Goal: Information Seeking & Learning: Learn about a topic

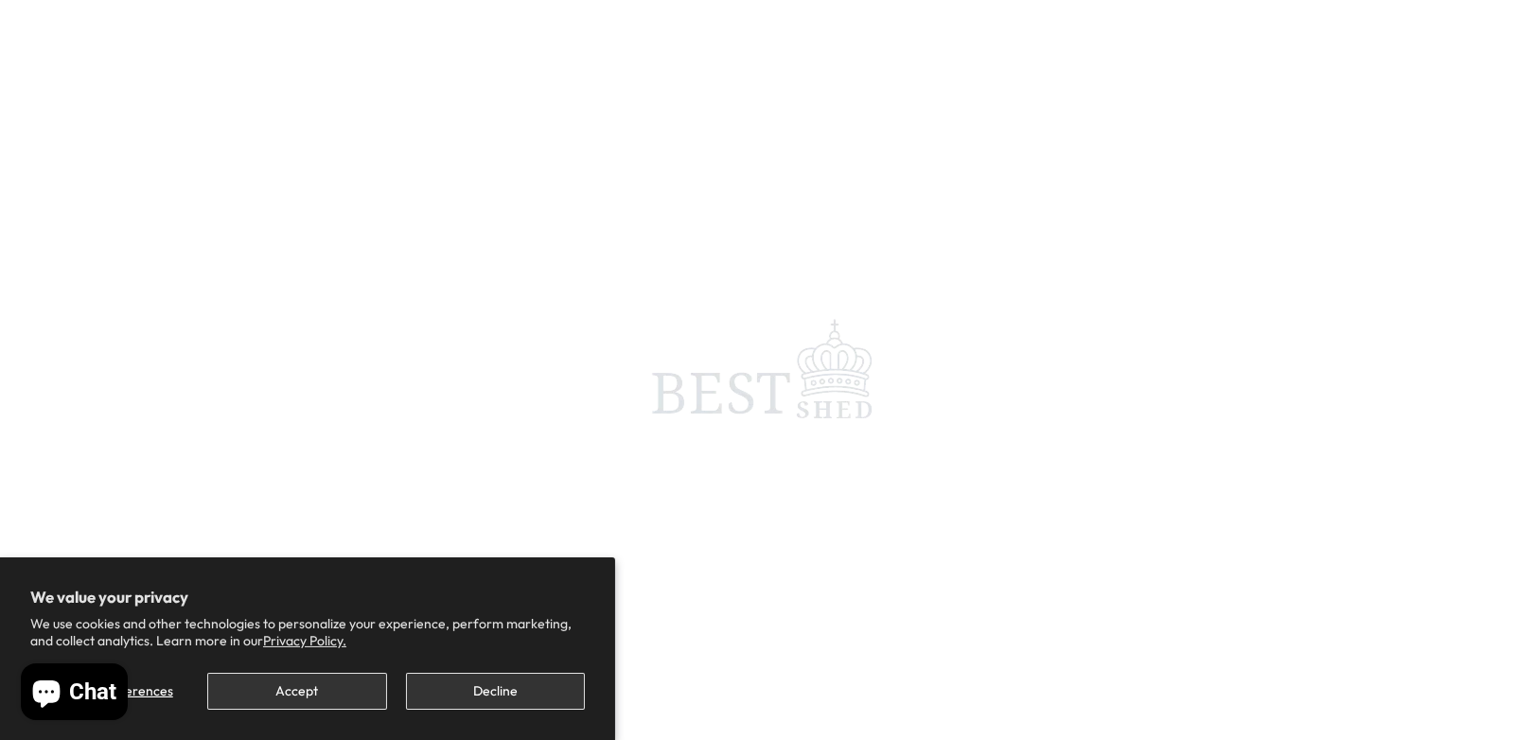
scroll to position [188, 0]
click at [463, 696] on button "Decline" at bounding box center [495, 691] width 179 height 37
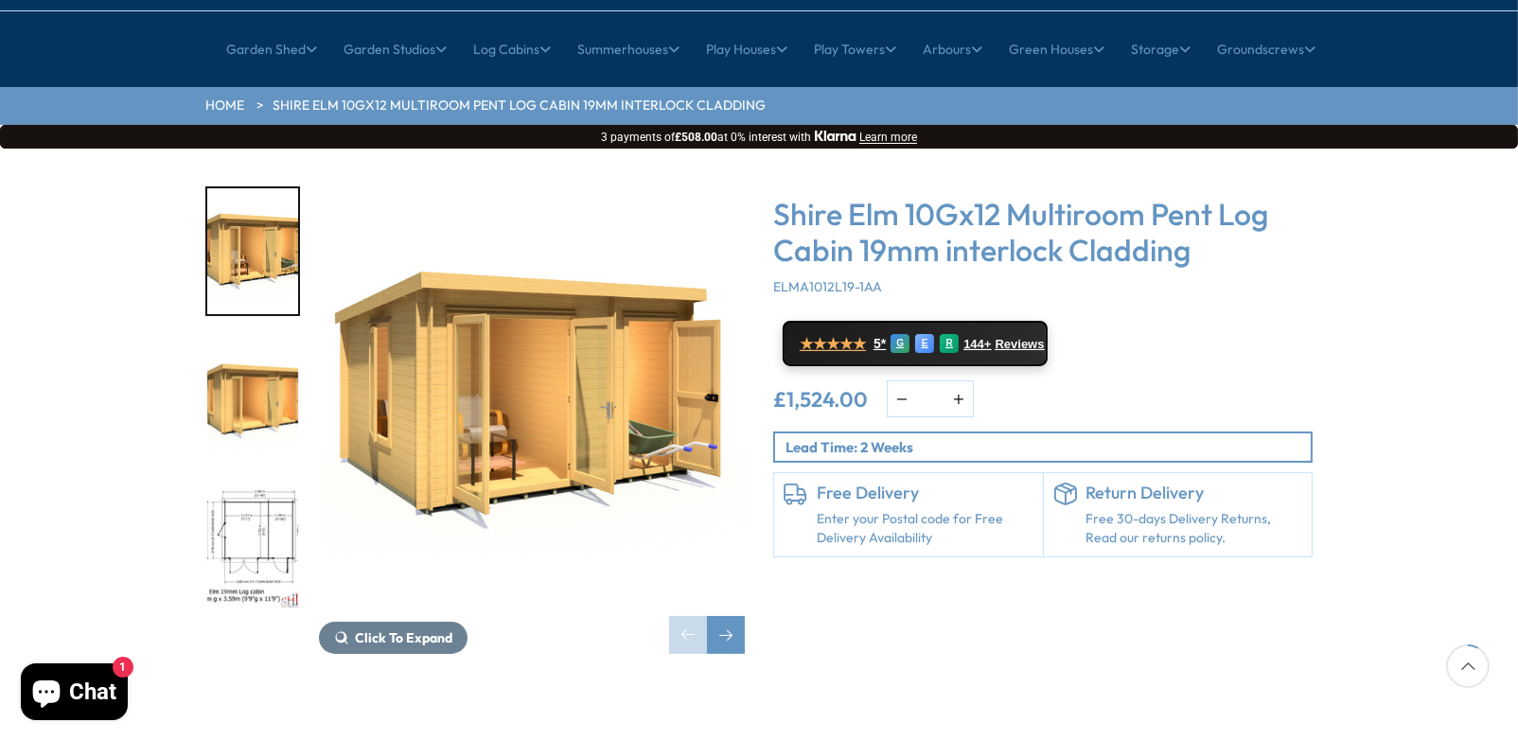
click at [509, 353] on img "1 / 10" at bounding box center [532, 399] width 426 height 426
click at [222, 337] on img "2 / 10" at bounding box center [252, 400] width 91 height 126
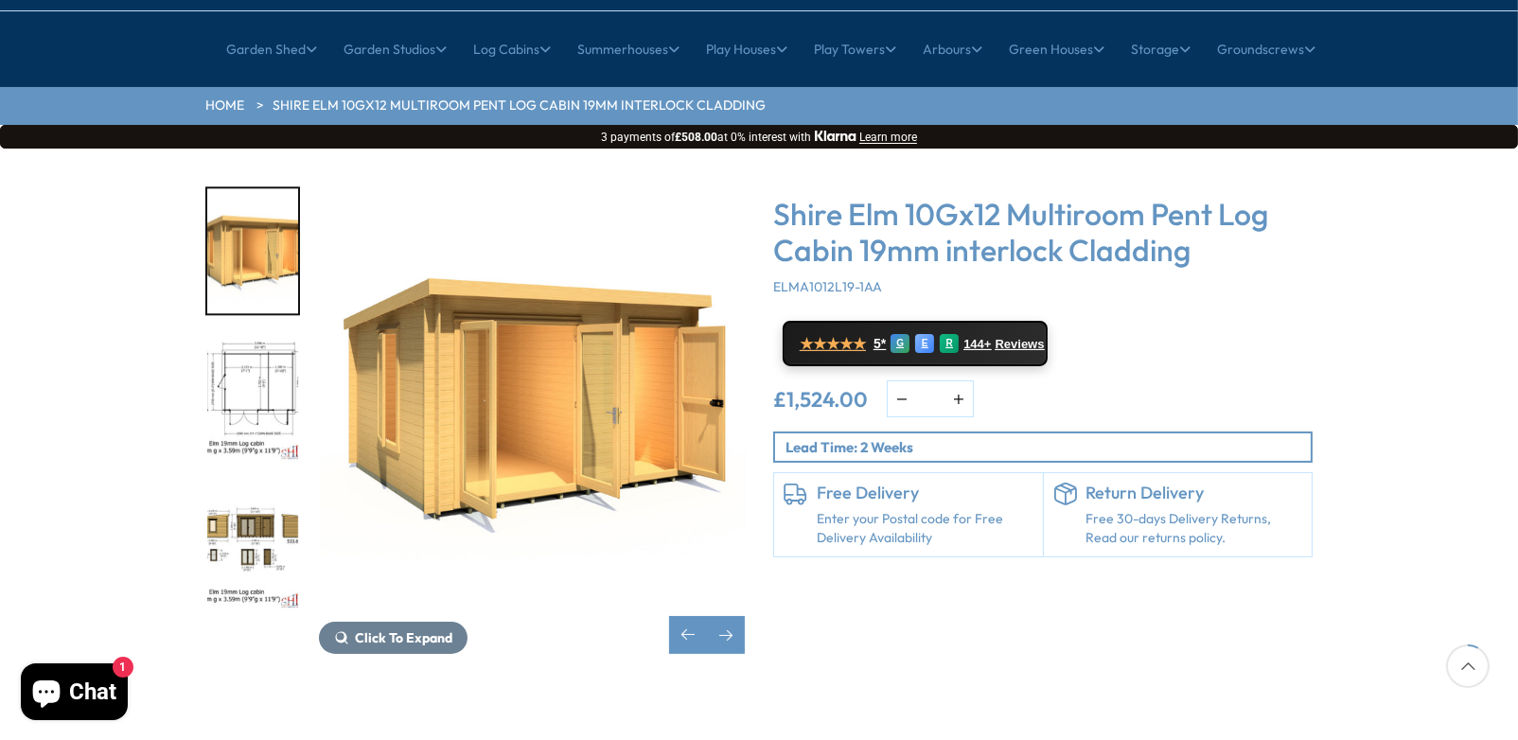
click at [265, 350] on img "3 / 10" at bounding box center [252, 400] width 91 height 126
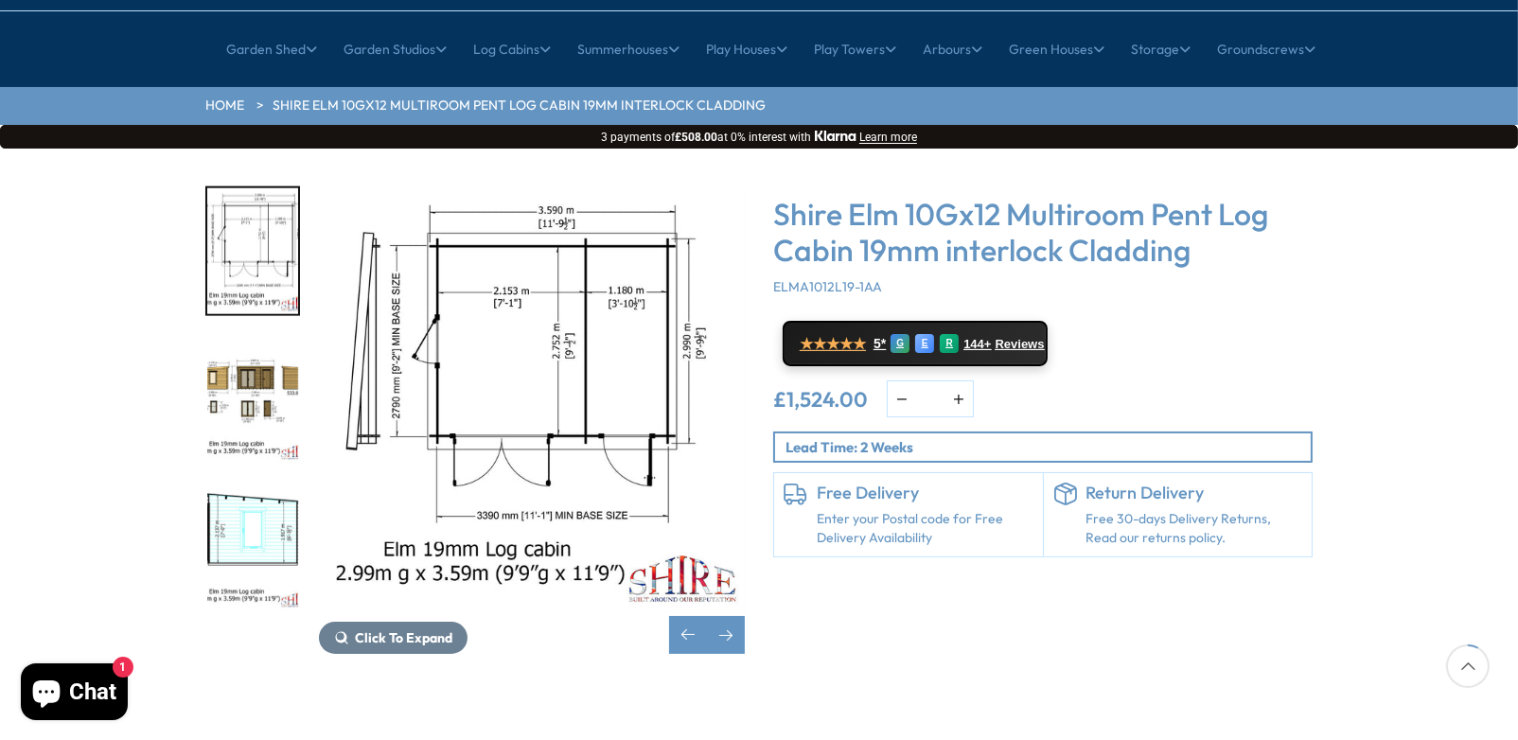
click at [259, 485] on img "5 / 10" at bounding box center [252, 548] width 91 height 126
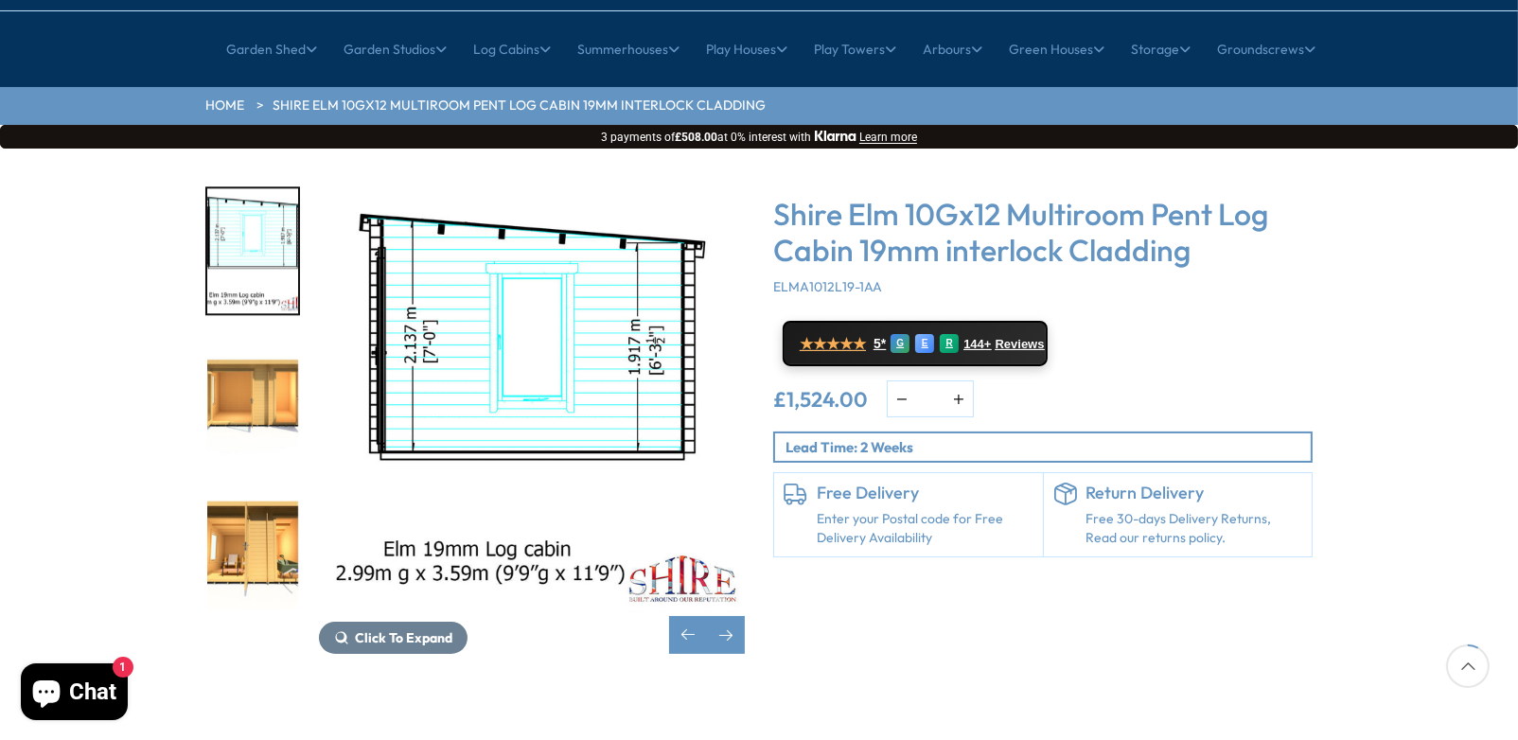
click at [237, 485] on img "7 / 10" at bounding box center [252, 548] width 91 height 126
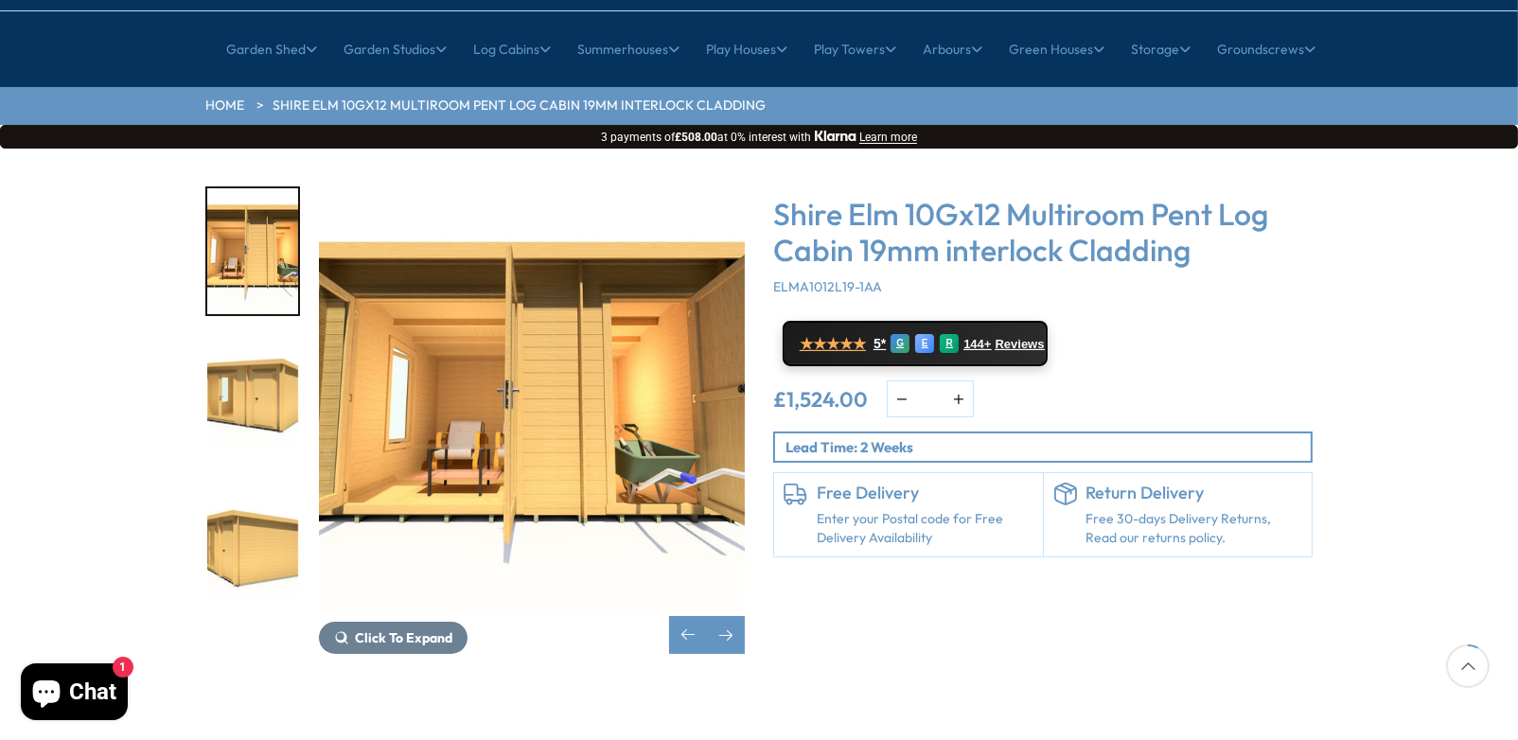
click at [237, 499] on img "9 / 10" at bounding box center [252, 548] width 91 height 126
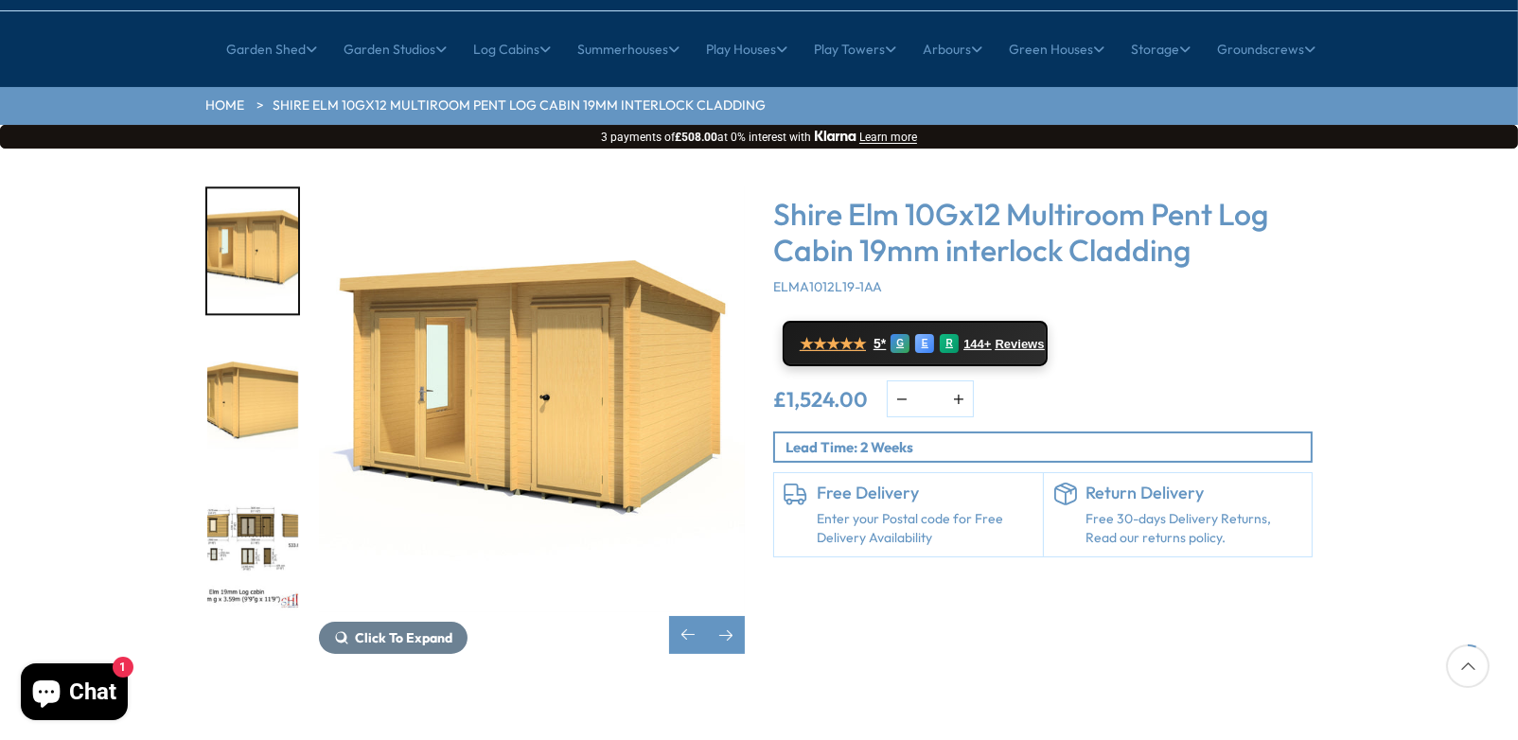
click at [246, 485] on img "10 / 10" at bounding box center [252, 548] width 91 height 126
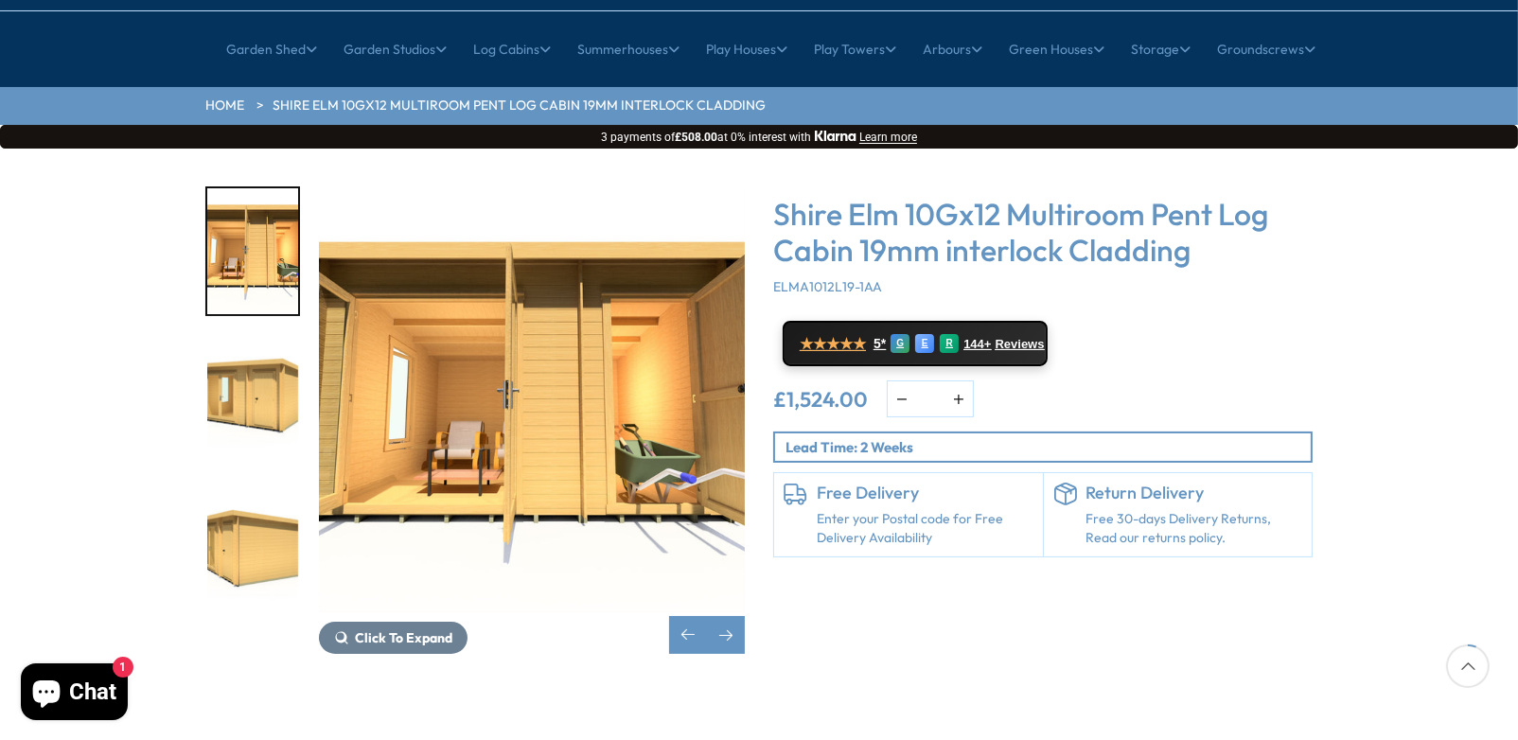
click at [274, 485] on img "9 / 10" at bounding box center [252, 548] width 91 height 126
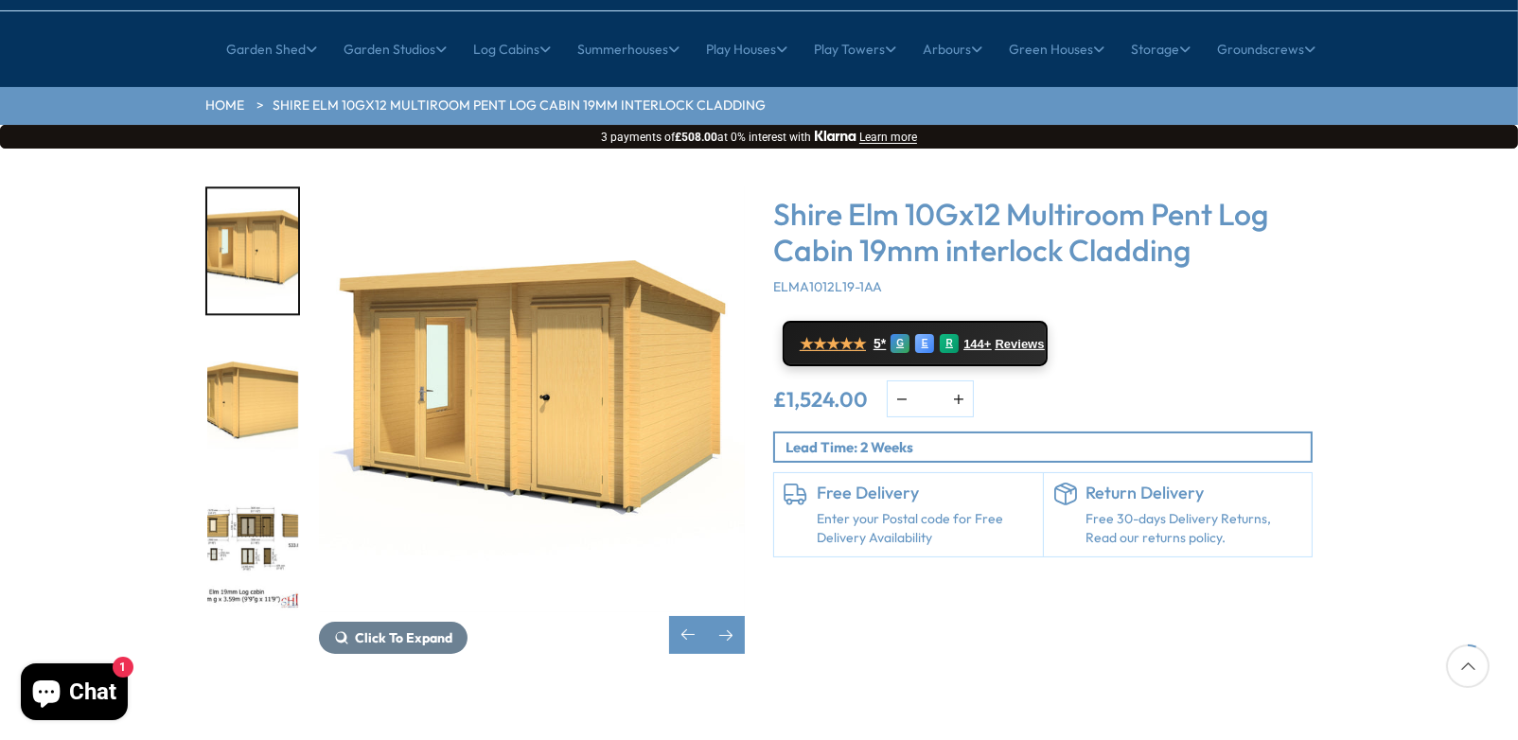
click at [250, 500] on img "10 / 10" at bounding box center [252, 548] width 91 height 126
click at [223, 485] on img "10 / 10" at bounding box center [252, 548] width 91 height 126
click at [241, 485] on img "10 / 10" at bounding box center [252, 548] width 91 height 126
click at [369, 629] on span "Click To Expand" at bounding box center [403, 637] width 97 height 17
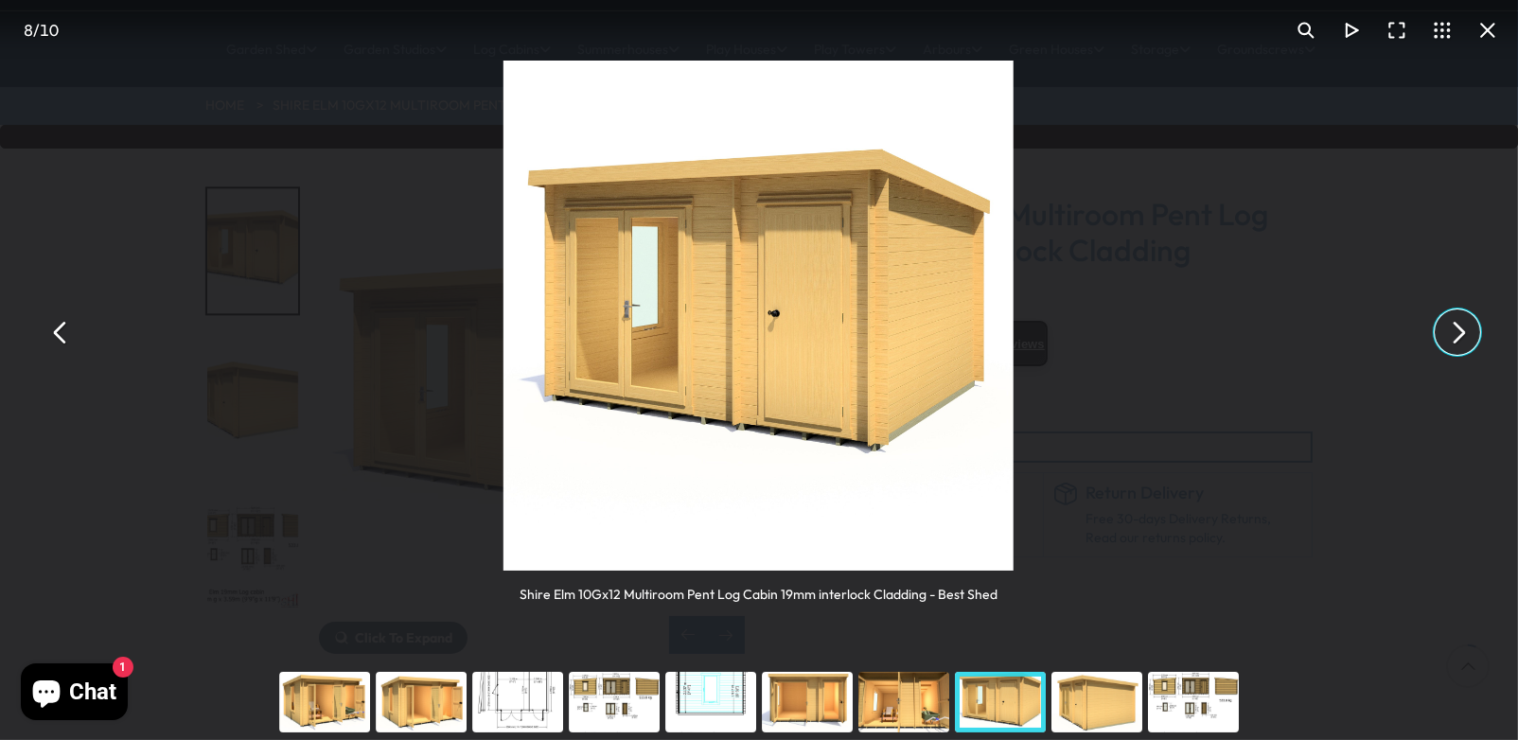
click at [1446, 337] on button "You can close this modal content with the ESC key" at bounding box center [1457, 331] width 45 height 45
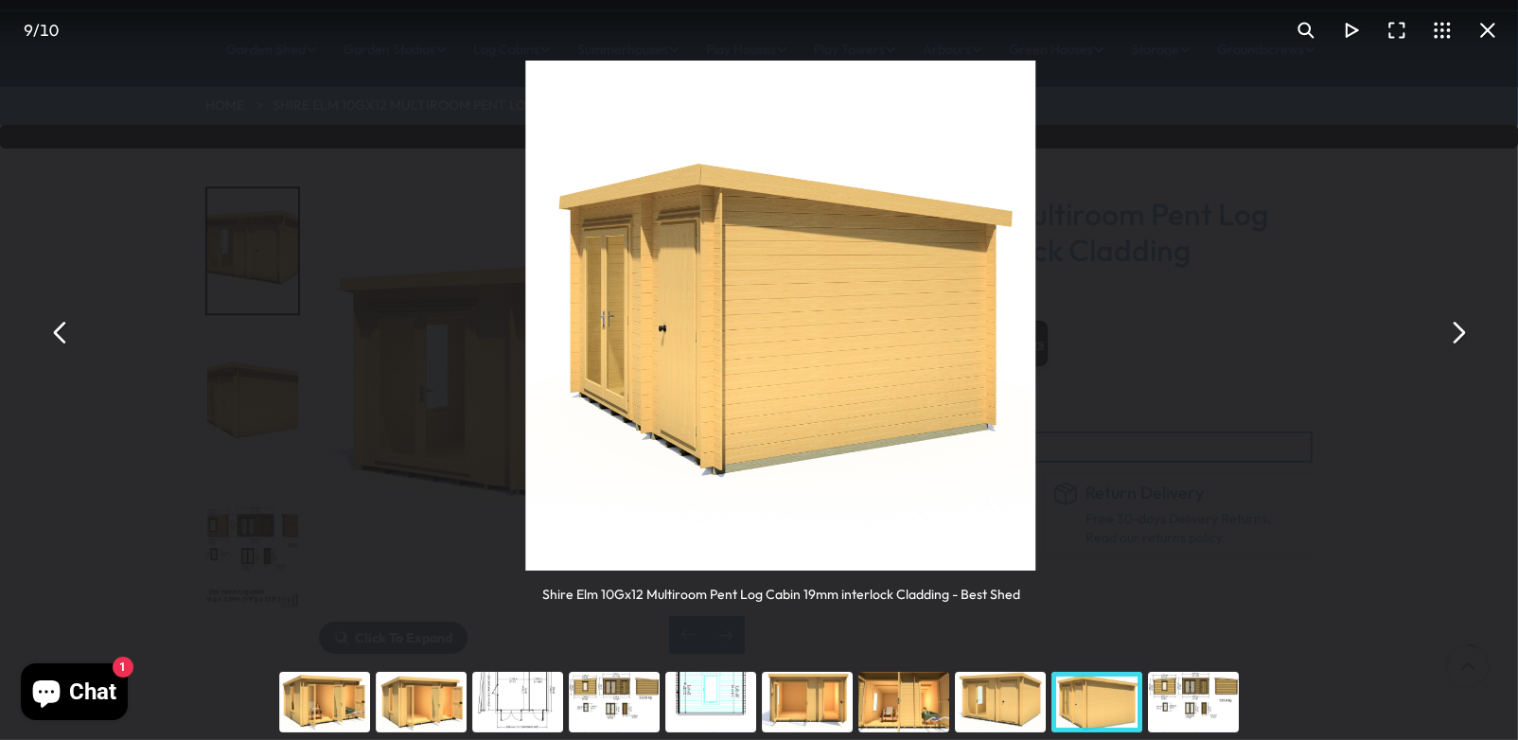
click at [1446, 337] on button "You can close this modal content with the ESC key" at bounding box center [1457, 331] width 45 height 45
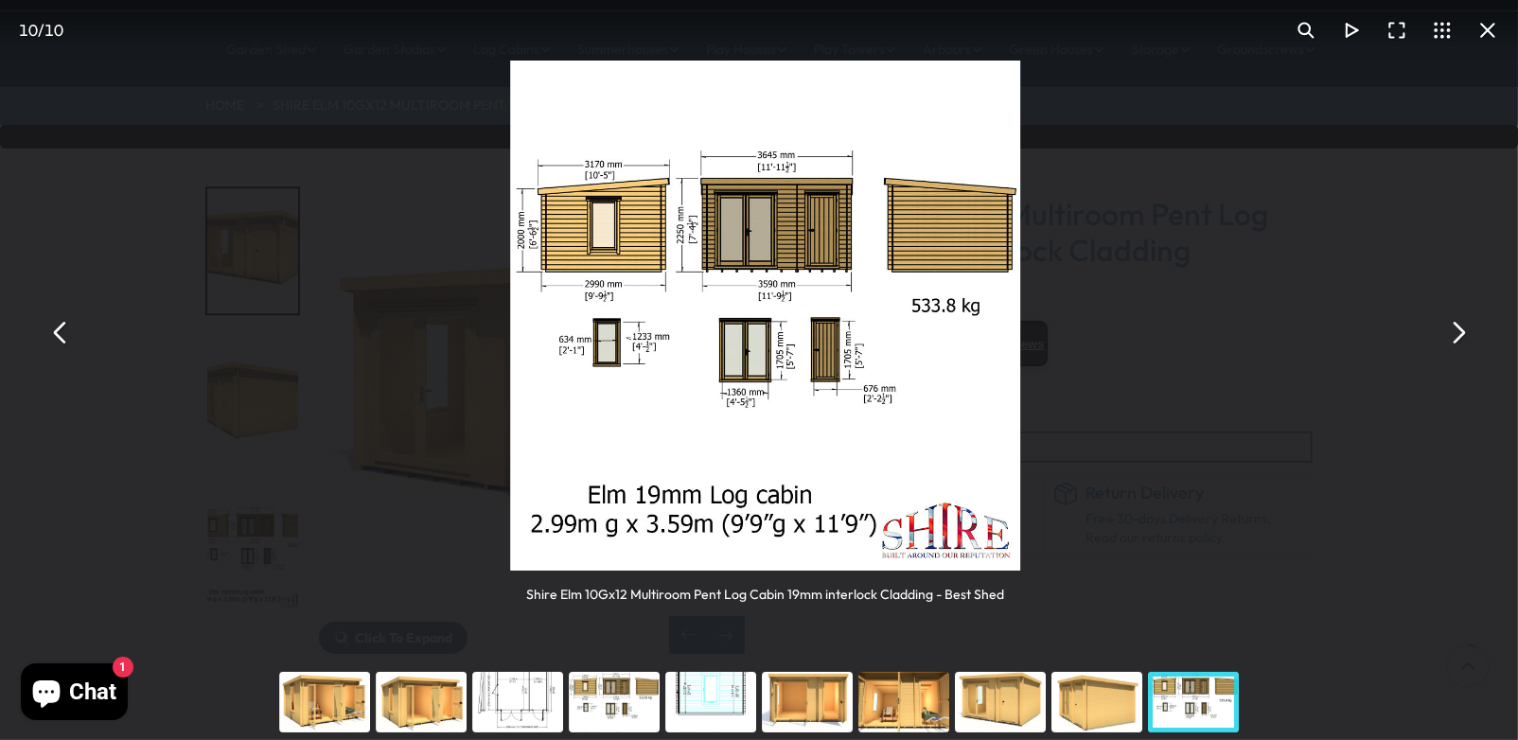
click at [1446, 337] on button "You can close this modal content with the ESC key" at bounding box center [1457, 331] width 45 height 45
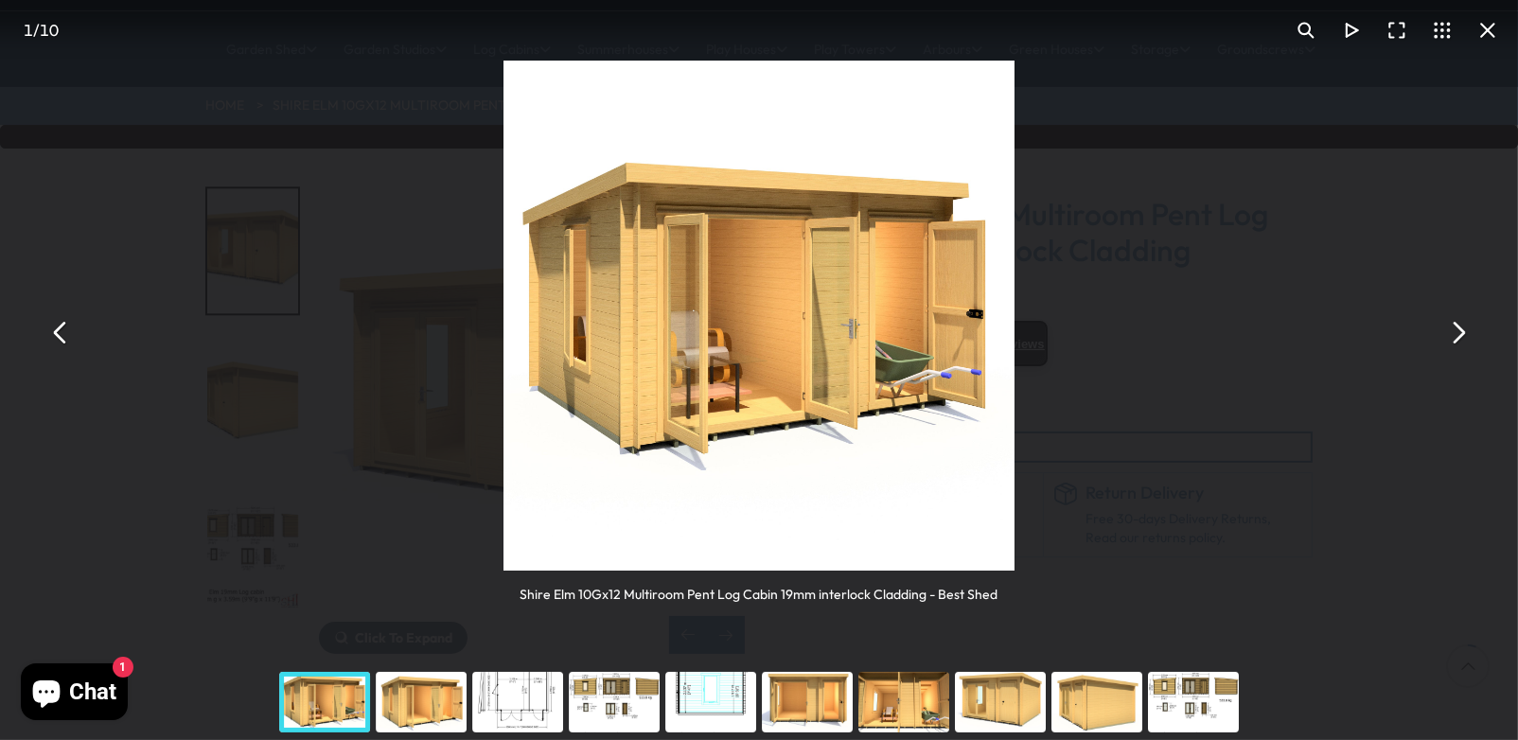
click at [65, 338] on button "You can close this modal content with the ESC key" at bounding box center [60, 331] width 45 height 45
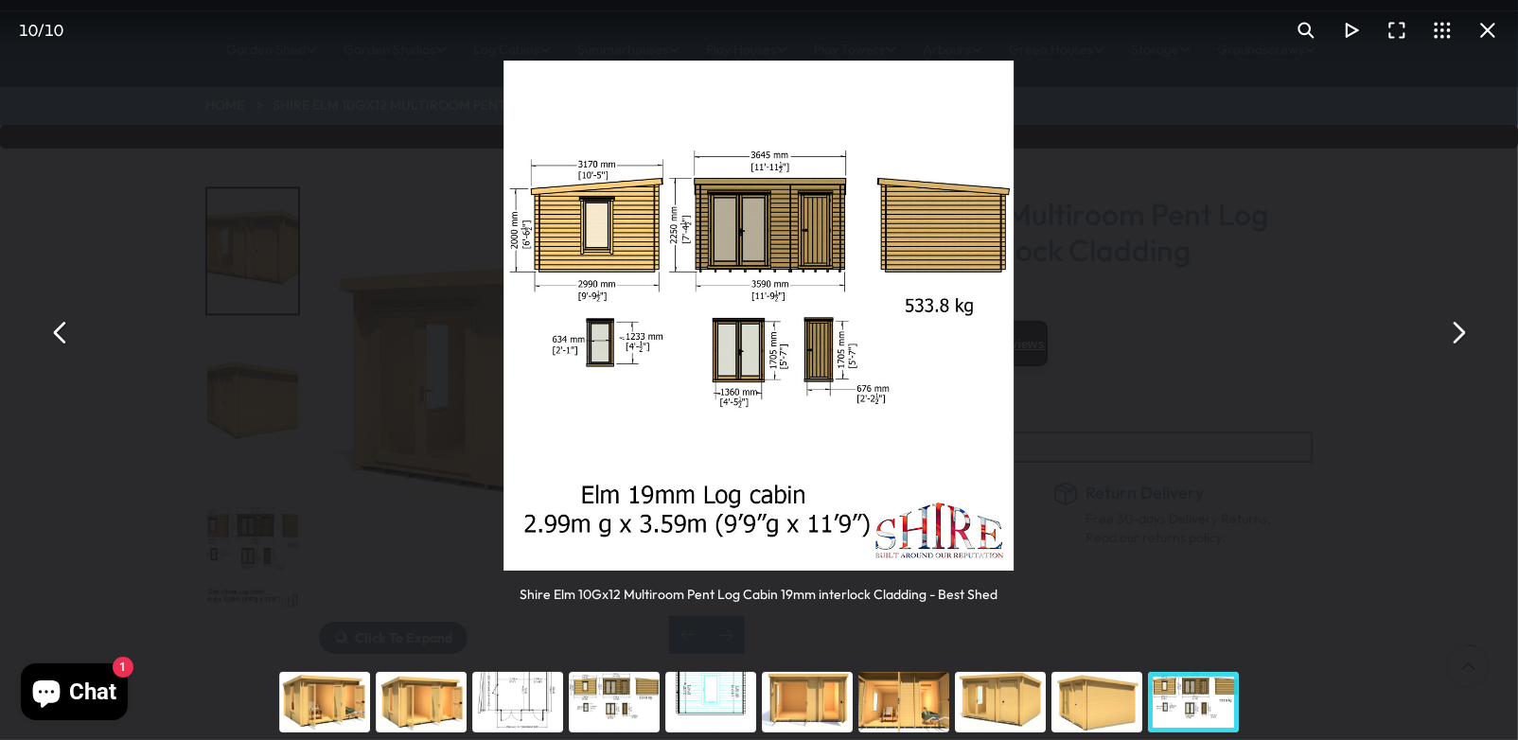
click at [1108, 690] on div "You can close this modal content with the ESC key" at bounding box center [1097, 702] width 97 height 76
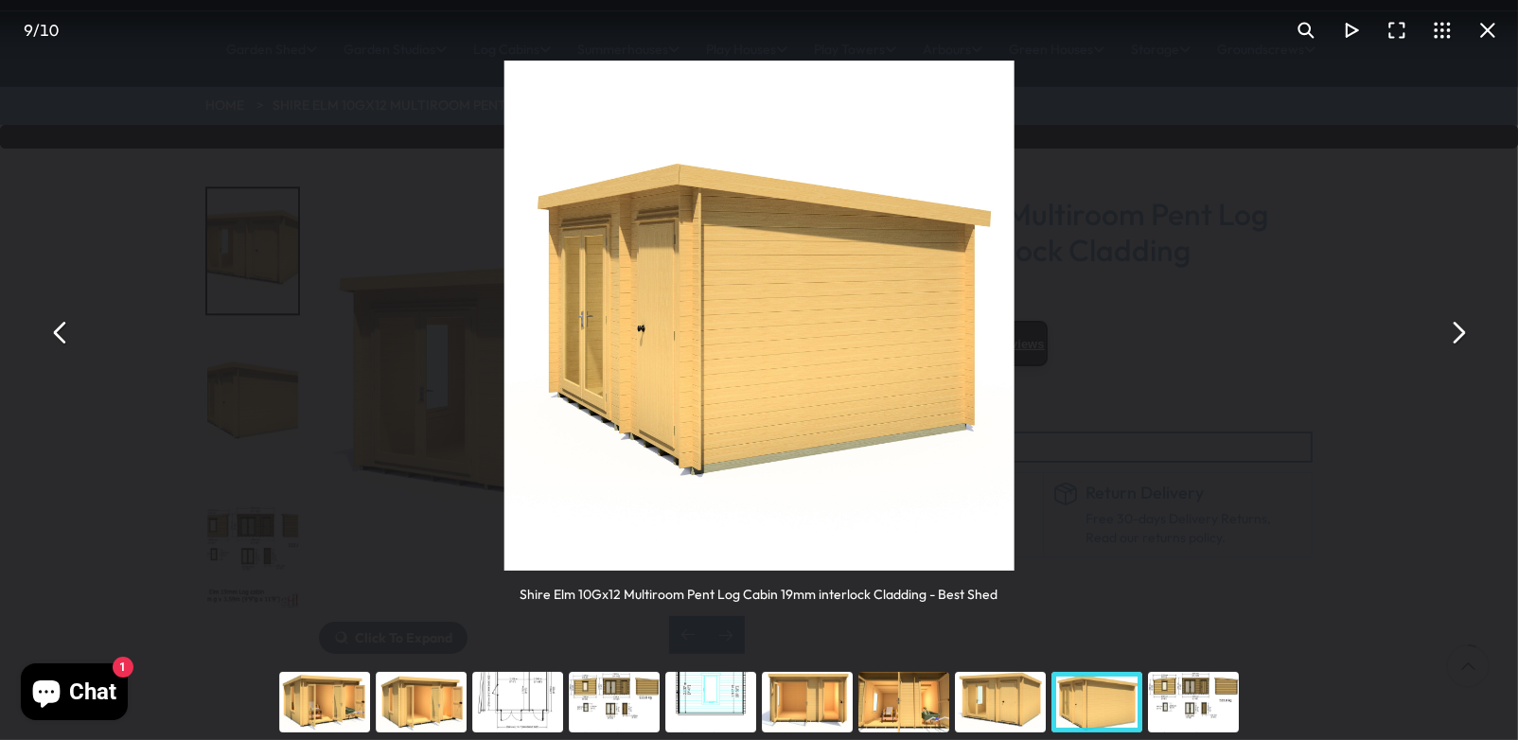
click at [1002, 705] on div "You can close this modal content with the ESC key" at bounding box center [1000, 702] width 97 height 76
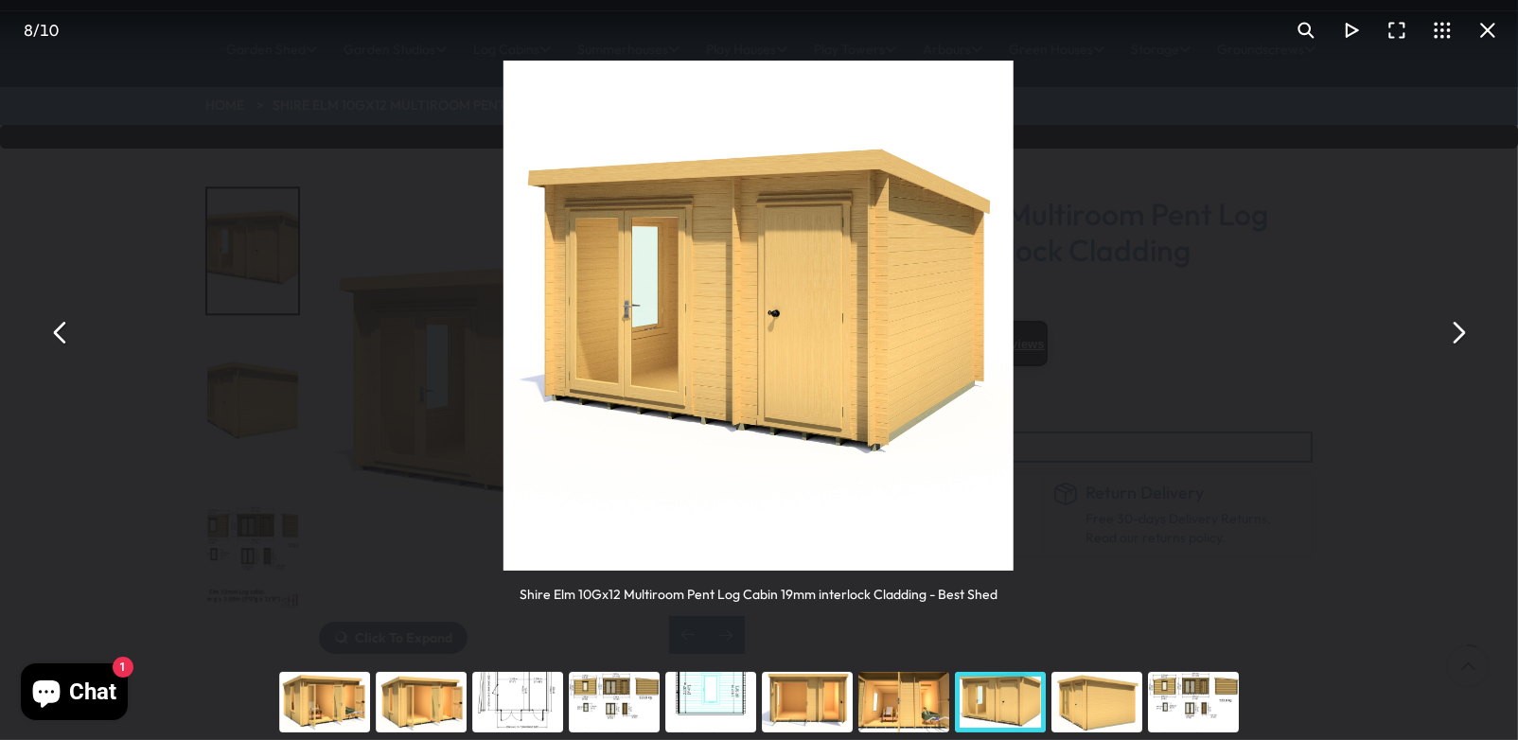
click at [910, 701] on div "You can close this modal content with the ESC key" at bounding box center [904, 702] width 97 height 76
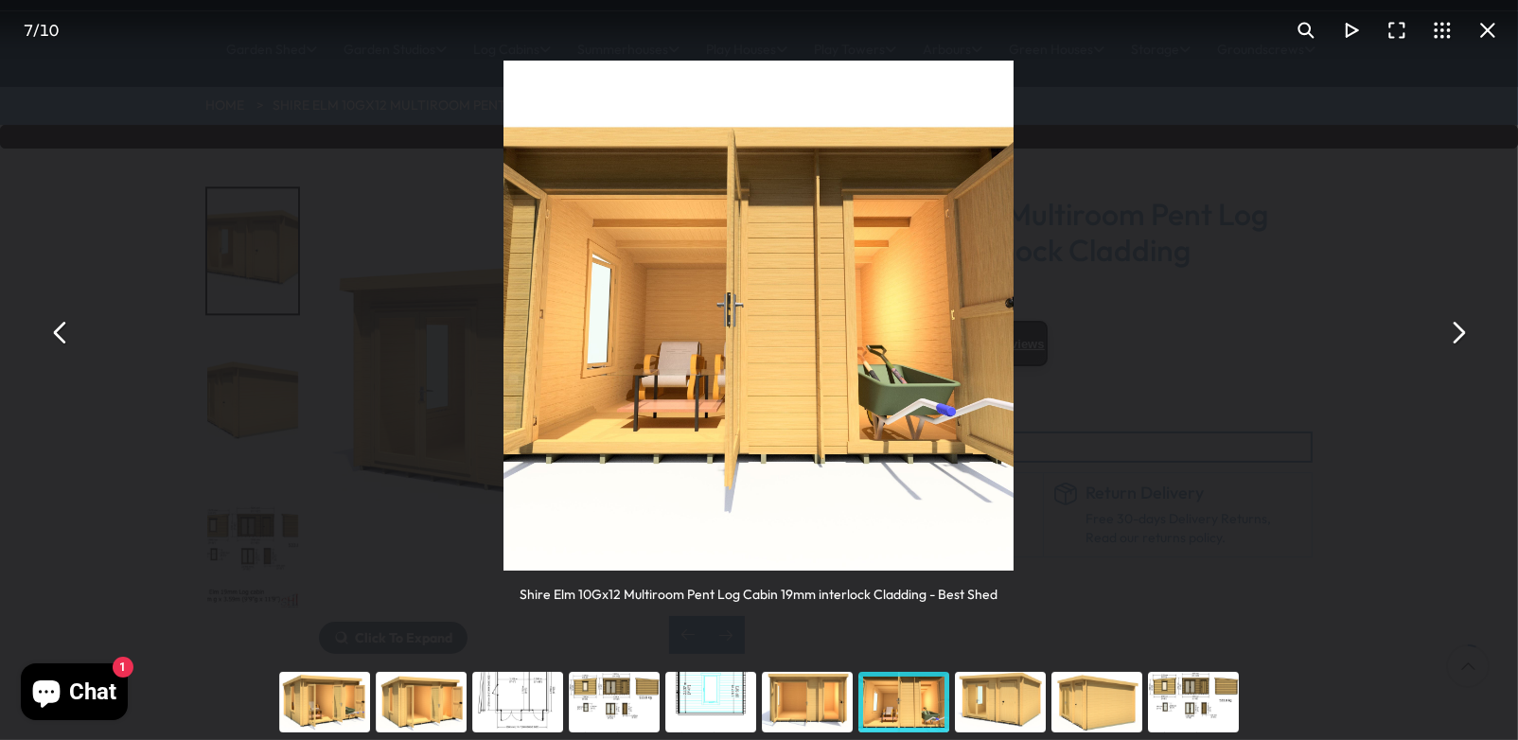
click at [810, 703] on div "You can close this modal content with the ESC key" at bounding box center [807, 702] width 97 height 76
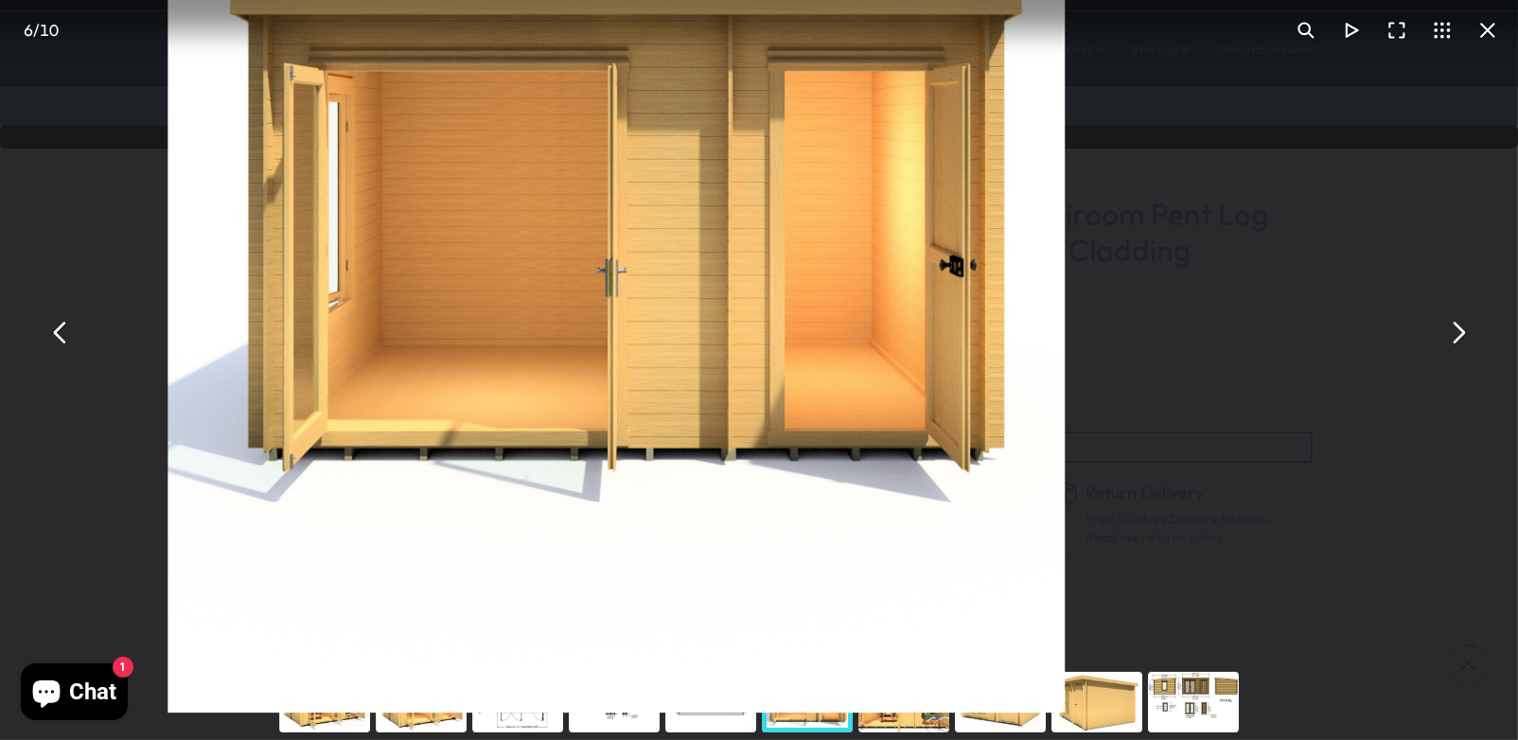
click at [1495, 21] on button "You can close this modal content with the ESC key" at bounding box center [1487, 30] width 45 height 45
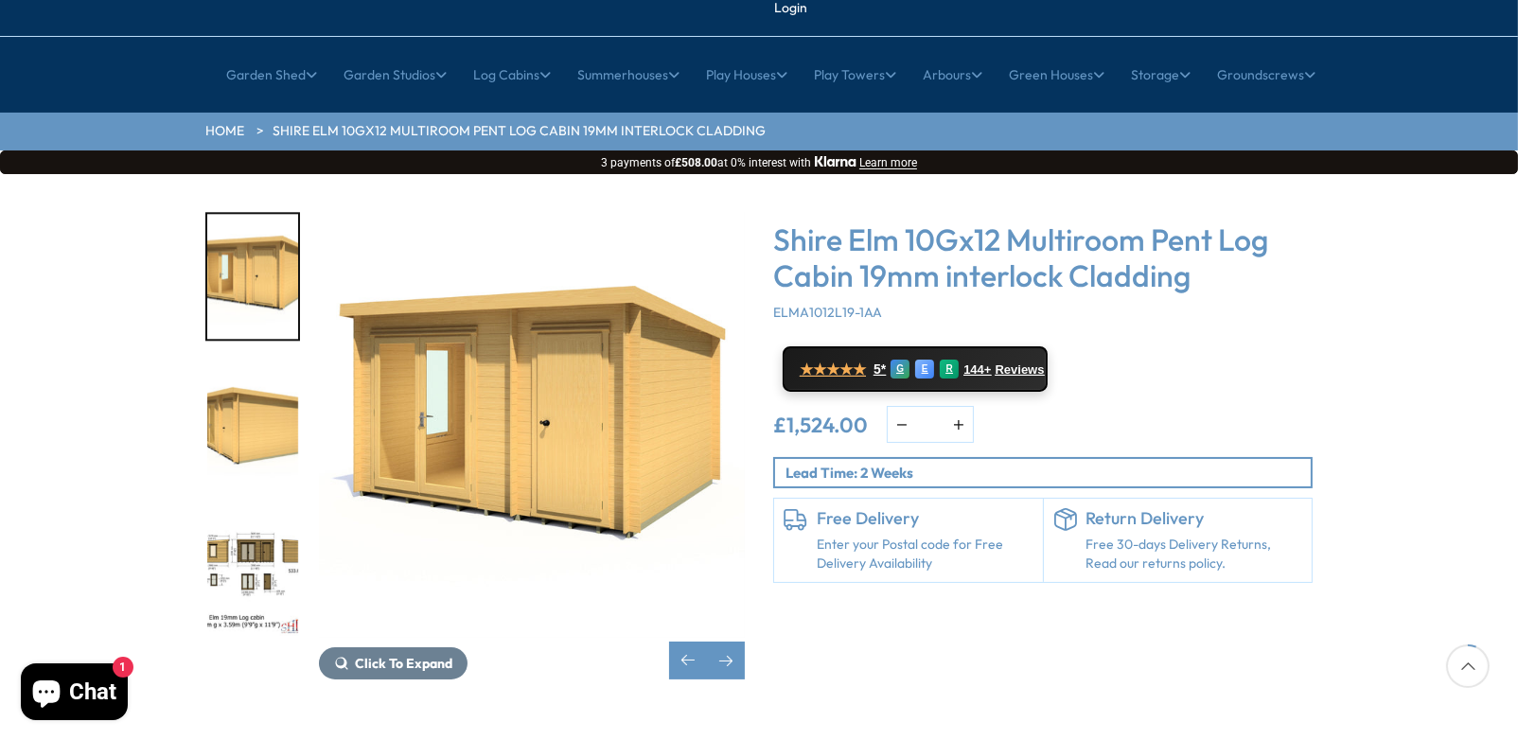
scroll to position [188, 0]
